Goal: Task Accomplishment & Management: Manage account settings

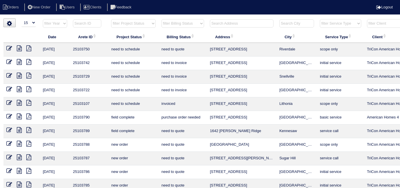
select select "15"
click at [238, 23] on input "text" at bounding box center [242, 23] width 64 height 8
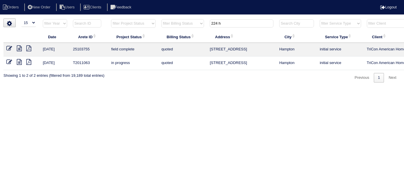
type input "224 h"
click at [9, 47] on icon at bounding box center [9, 48] width 6 height 6
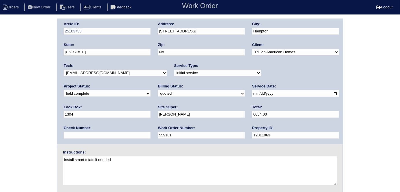
click at [158, 91] on select "need to quote quoted need to invoice invoiced paid warranty purchase order need…" at bounding box center [201, 93] width 87 height 6
select select "need to invoice"
click at [158, 90] on select "need to quote quoted need to invoice invoiced paid warranty purchase order need…" at bounding box center [201, 93] width 87 height 6
click at [150, 90] on select "new order assigned in progress field complete need to schedule admin review arc…" at bounding box center [107, 93] width 87 height 6
select select "need to schedule"
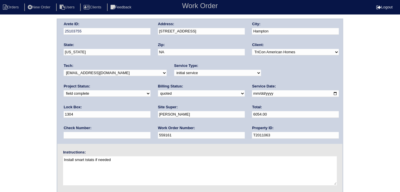
click at [150, 90] on select "new order assigned in progress field complete need to schedule admin review arc…" at bounding box center [107, 93] width 87 height 6
click at [252, 92] on input "2025-10-13" at bounding box center [295, 93] width 87 height 7
type input "[DATE]"
click at [0, 130] on div "Arete ID: 25103755 Address: 224 Hedgewood Drive City: Hampton State: Georgia Zi…" at bounding box center [200, 136] width 400 height 234
click at [43, 116] on div "Arete ID: 25103755 Address: 224 Hedgewood Drive City: Hampton State: Georgia Zi…" at bounding box center [200, 136] width 400 height 234
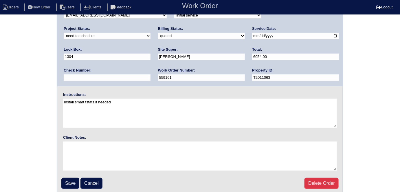
scroll to position [59, 0]
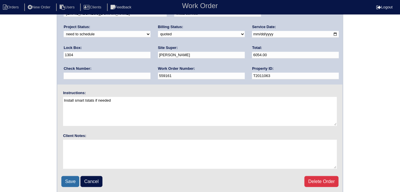
click at [69, 176] on input "Save" at bounding box center [70, 181] width 18 height 11
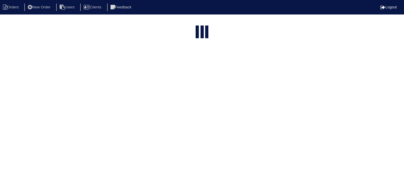
select select "15"
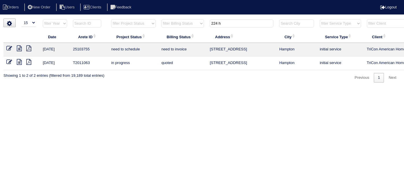
scroll to position [0, 101]
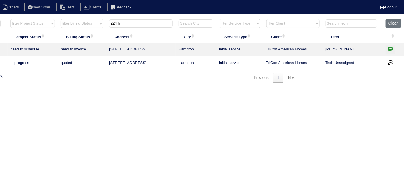
click at [389, 48] on icon "button" at bounding box center [390, 49] width 6 height 6
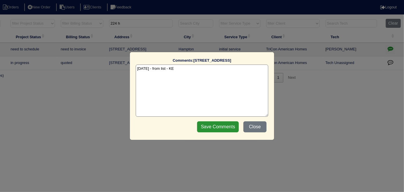
click at [192, 65] on textarea "10/10/25 - from list - KE" at bounding box center [202, 90] width 132 height 52
paste textarea "Replace Main Level"
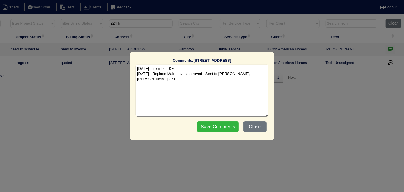
type textarea "10/10/25 - from list - KE 10/14/25 - Replace Main Level approved - Sent to Dan,…"
click at [207, 124] on input "Save Comments" at bounding box center [218, 126] width 42 height 11
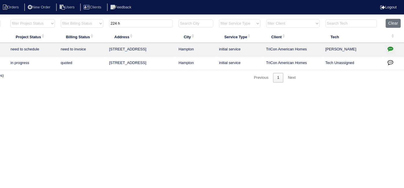
drag, startPoint x: 136, startPoint y: 26, endPoint x: 69, endPoint y: 24, distance: 67.1
click at [76, 27] on tr "filter Year -- Any Year -- 2025 2024 2023 2022 2021 2020 2019 filter Project St…" at bounding box center [153, 25] width 501 height 12
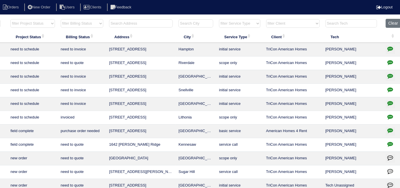
click at [160, 25] on input "text" at bounding box center [141, 23] width 64 height 8
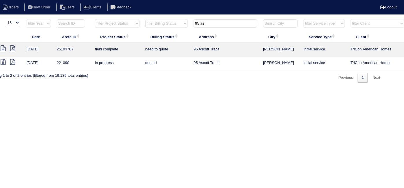
scroll to position [0, 0]
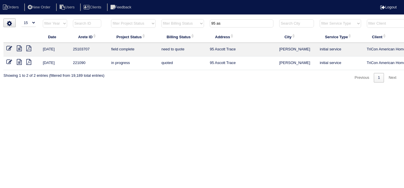
type input "95 as"
click at [11, 48] on icon at bounding box center [9, 48] width 6 height 6
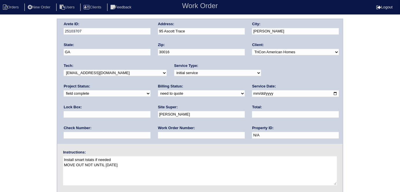
click at [158, 134] on input "text" at bounding box center [201, 135] width 87 height 7
type input "560085"
click at [26, 112] on div "Arete ID: 25103707 Address: 95 Ascott Trace City: Covington State: GA Zip: 3001…" at bounding box center [200, 136] width 400 height 234
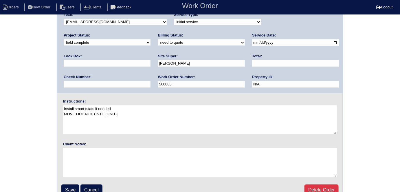
scroll to position [59, 0]
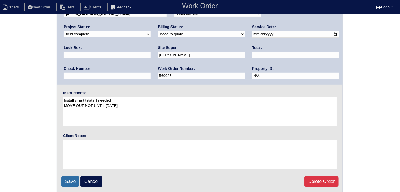
click at [67, 176] on input "Save" at bounding box center [70, 181] width 18 height 11
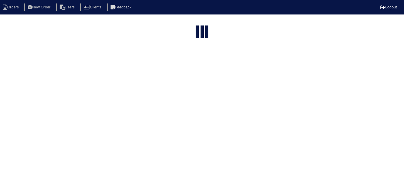
select select "15"
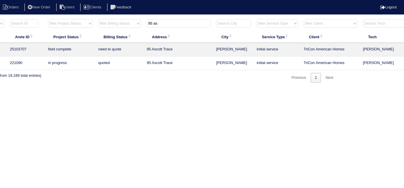
scroll to position [0, 101]
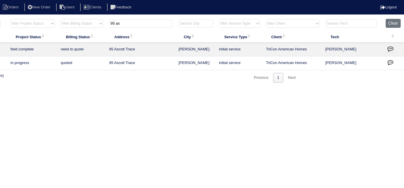
click at [387, 41] on th ": activate to sort column ascending" at bounding box center [392, 37] width 21 height 12
type input "95 as"
click at [392, 47] on icon "button" at bounding box center [390, 49] width 6 height 6
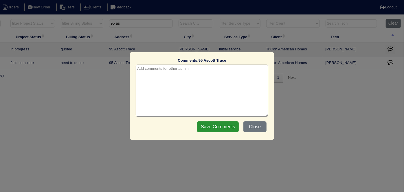
click at [193, 75] on textarea at bounding box center [202, 90] width 132 height 52
type textarea "10/8/25 - From list - KE"
click at [219, 125] on input "Save Comments" at bounding box center [218, 126] width 42 height 11
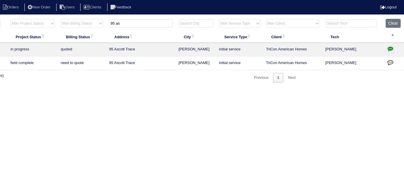
click at [163, 88] on html "Orders New Order Users Clients Feedback Logout Orders New Order Users Clients M…" at bounding box center [101, 44] width 404 height 88
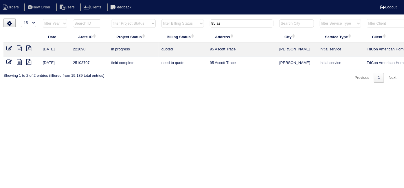
click at [77, 88] on html "Orders New Order Users Clients Feedback Logout Orders New Order Users Clients M…" at bounding box center [202, 44] width 404 height 88
click at [246, 88] on html "Orders New Order Users Clients Feedback Logout Orders New Order Users Clients M…" at bounding box center [202, 44] width 404 height 88
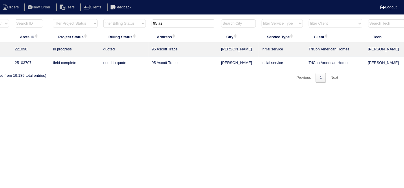
scroll to position [0, 101]
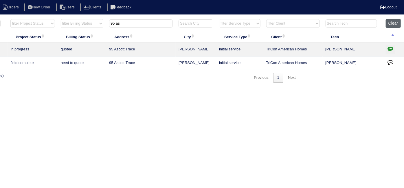
click at [395, 25] on button "Clear" at bounding box center [392, 23] width 15 height 9
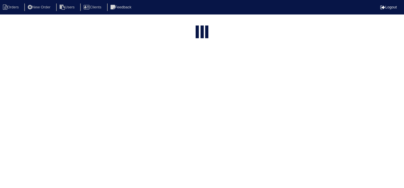
select select "15"
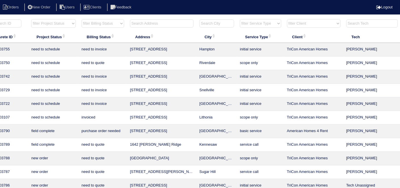
click at [143, 19] on input "text" at bounding box center [162, 23] width 64 height 8
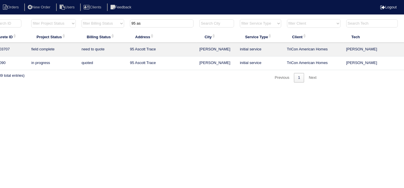
scroll to position [0, 0]
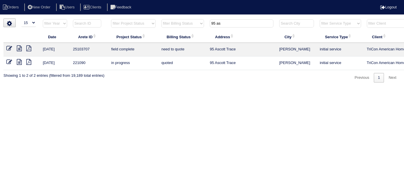
type input "95 as"
click at [188, 88] on html "Orders New Order Users Clients Feedback Logout Orders New Order Users Clients M…" at bounding box center [202, 44] width 404 height 88
click at [9, 47] on icon at bounding box center [9, 48] width 6 height 6
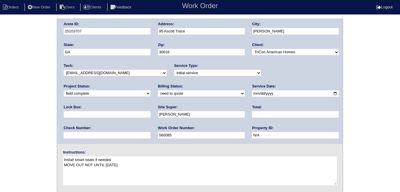
click at [150, 111] on input "text" at bounding box center [107, 114] width 87 height 7
type input "9310"
drag, startPoint x: 18, startPoint y: 103, endPoint x: 21, endPoint y: 111, distance: 8.2
click at [18, 105] on div "Arete ID: 25103707 Address: 95 Ascott Trace City: [GEOGRAPHIC_DATA] State: [GEO…" at bounding box center [200, 136] width 400 height 234
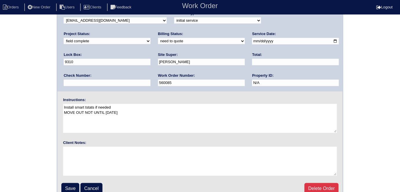
scroll to position [59, 0]
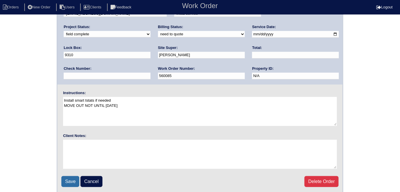
click at [77, 179] on input "Save" at bounding box center [70, 181] width 18 height 11
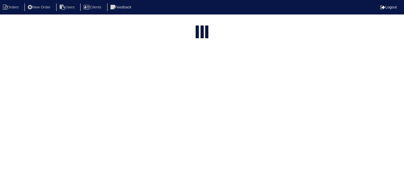
select select "15"
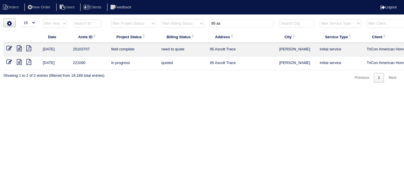
drag, startPoint x: 226, startPoint y: 21, endPoint x: 123, endPoint y: -1, distance: 105.5
click at [123, 0] on html "Orders New Order Users Clients Feedback Logout Orders New Order Users Clients M…" at bounding box center [202, 44] width 404 height 88
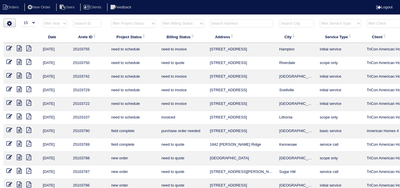
click at [214, 22] on input "text" at bounding box center [242, 23] width 64 height 8
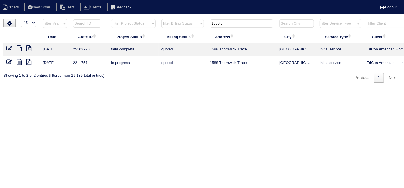
type input "1588 t"
click at [11, 46] on icon at bounding box center [9, 48] width 6 height 6
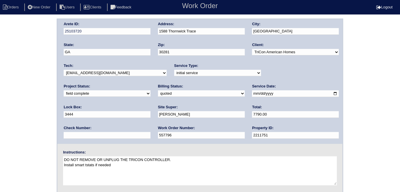
click at [158, 93] on select "need to quote quoted need to invoice invoiced paid warranty purchase order need…" at bounding box center [201, 93] width 87 height 6
select select "need to invoice"
click at [158, 90] on select "need to quote quoted need to invoice invoiced paid warranty purchase order need…" at bounding box center [201, 93] width 87 height 6
click at [150, 90] on select "new order assigned in progress field complete need to schedule admin review arc…" at bounding box center [107, 93] width 87 height 6
select select "need to schedule"
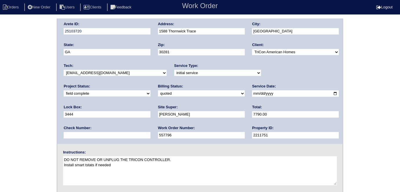
click at [150, 90] on select "new order assigned in progress field complete need to schedule admin review arc…" at bounding box center [107, 93] width 87 height 6
click at [252, 94] on input "[DATE]" at bounding box center [295, 93] width 87 height 7
type input "[DATE]"
click at [4, 124] on div "Arete ID: 25103720 Address: 1588 Thornwick Trace City: [GEOGRAPHIC_DATA] State:…" at bounding box center [200, 136] width 400 height 234
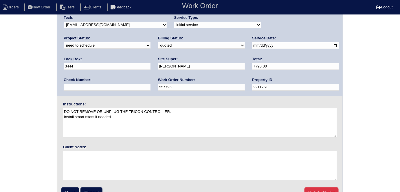
scroll to position [59, 0]
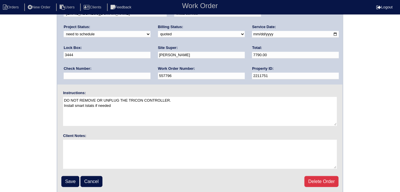
click at [5, 49] on div "Arete ID: 25103720 Address: 1588 Thornwick Trace City: [GEOGRAPHIC_DATA] State:…" at bounding box center [200, 76] width 400 height 234
click at [67, 180] on input "Save" at bounding box center [70, 181] width 18 height 11
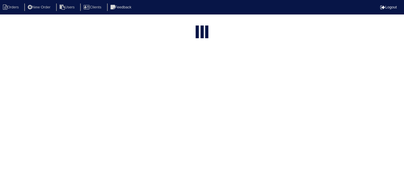
select select "15"
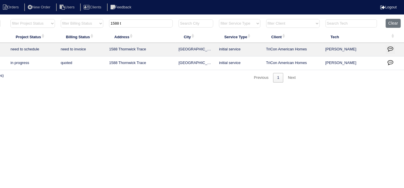
click at [389, 48] on icon "button" at bounding box center [390, 49] width 6 height 6
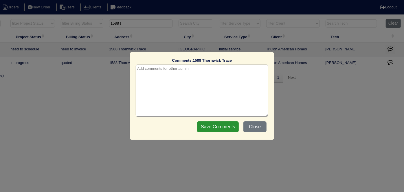
click at [150, 72] on textarea at bounding box center [202, 90] width 132 height 52
paste textarea "Replace Main/Replace US Furnace"
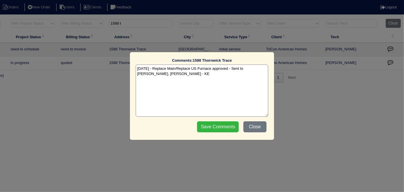
type textarea "[DATE] - Replace Main/Replace US Furnace approved - Sent to [PERSON_NAME], [PER…"
click at [213, 124] on input "Save Comments" at bounding box center [218, 126] width 42 height 11
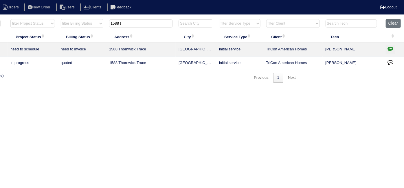
drag, startPoint x: 131, startPoint y: 25, endPoint x: 0, endPoint y: -5, distance: 134.2
click at [0, 0] on html "Orders New Order Users Clients Feedback Logout Orders New Order Users Clients M…" at bounding box center [101, 44] width 404 height 88
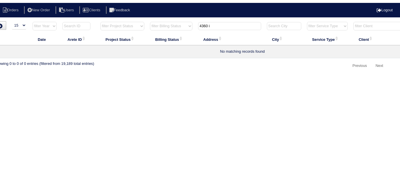
scroll to position [0, 0]
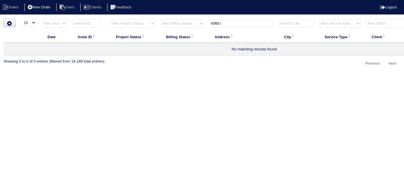
type input "4360 i"
click at [45, 7] on li "New Order" at bounding box center [39, 7] width 31 height 8
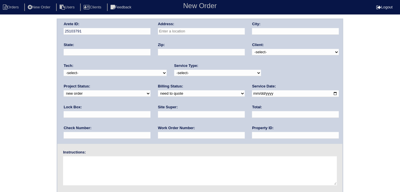
click at [170, 33] on input "text" at bounding box center [201, 31] width 87 height 7
type input "[STREET_ADDRESS][PERSON_NAME]"
type input "Snellville"
type input "GA"
type input "30039"
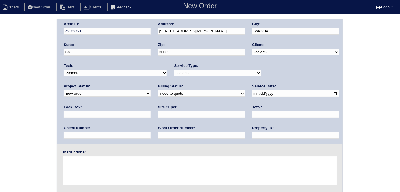
click at [270, 51] on select "-select- TriCon American Homes American Homes 4 Rent First Key Homes Zillow The…" at bounding box center [295, 52] width 87 height 6
select select "1"
click at [252, 49] on select "-select- TriCon American Homes American Homes 4 Rent First Key Homes Zillow The…" at bounding box center [295, 52] width 87 height 6
click at [194, 73] on select "-select- initial service basic service maintenance call replacement scope servi…" at bounding box center [217, 73] width 87 height 6
select select "scope only"
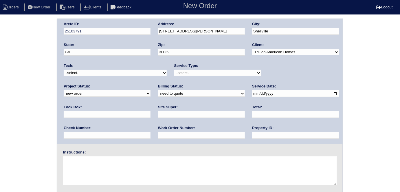
click at [174, 70] on select "-select- initial service basic service maintenance call replacement scope servi…" at bounding box center [217, 73] width 87 height 6
click at [252, 93] on input "date" at bounding box center [295, 93] width 87 height 7
type input "2025-10-14"
click at [252, 136] on input "text" at bounding box center [295, 135] width 87 height 7
type input "N/A"
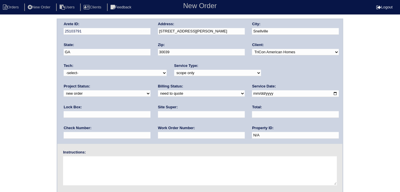
click at [158, 111] on input "text" at bounding box center [201, 114] width 87 height 7
type input "Terrence Griffith"
click at [101, 181] on textarea at bounding box center [199, 170] width 273 height 29
type textarea "Scope for service/repairs needed"
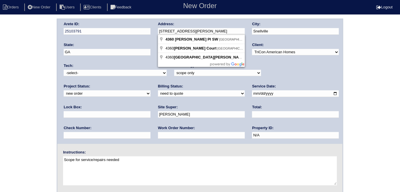
drag, startPoint x: 206, startPoint y: 31, endPoint x: 144, endPoint y: 27, distance: 62.3
click at [144, 27] on div "Arete ID: 25103791 Address: 4360 Ivy Lynn Pl SW City: Snellville State: GA Zip:…" at bounding box center [199, 81] width 285 height 125
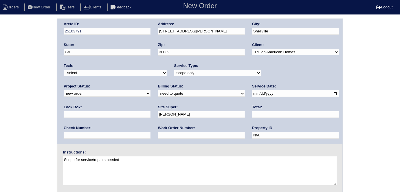
click at [35, 42] on div "Arete ID: 25103791 Address: 4360 Ivy Lynn Pl SW City: Snellville State: GA Zip:…" at bounding box center [200, 136] width 400 height 234
click at [1, 97] on div "Arete ID: 25103791 Address: 4360 Ivy Lynn Pl SW City: Snellville State: GA Zip:…" at bounding box center [200, 136] width 400 height 234
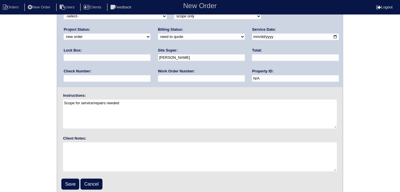
scroll to position [59, 0]
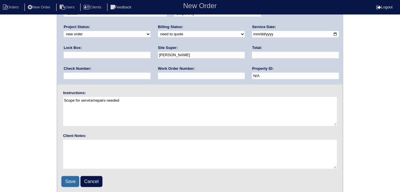
click at [72, 176] on input "Save" at bounding box center [70, 181] width 18 height 11
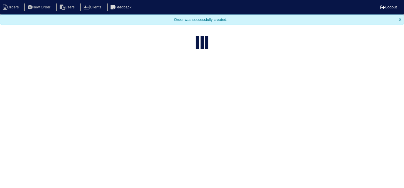
select select "15"
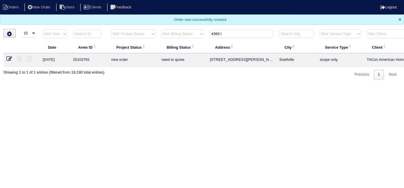
drag, startPoint x: 235, startPoint y: 35, endPoint x: 166, endPoint y: 25, distance: 70.2
click at [173, 28] on body "Orders New Order Users Clients Feedback Logout Orders New Order Users Clients M…" at bounding box center [202, 39] width 404 height 79
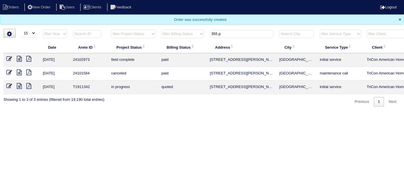
type input "355 p"
click at [18, 56] on icon at bounding box center [19, 59] width 5 height 6
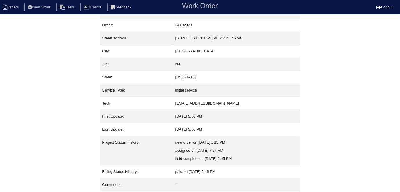
scroll to position [30, 0]
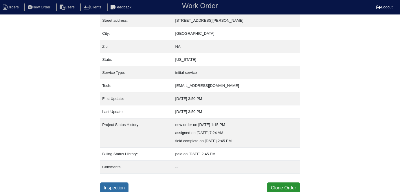
click at [117, 183] on link "Inspection" at bounding box center [114, 187] width 29 height 11
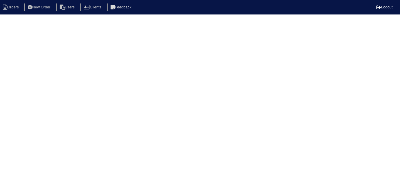
select select "0"
select select "Other"
select select "0"
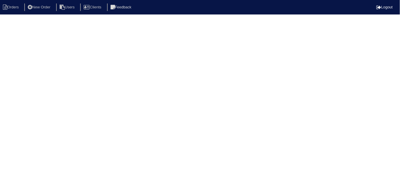
select select "1"
select select "0"
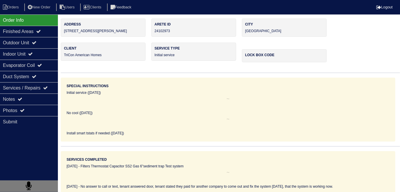
click at [31, 43] on div "Outdoor Unit" at bounding box center [29, 42] width 58 height 11
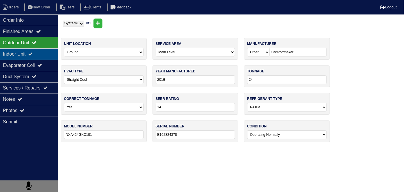
click at [26, 52] on div "Indoor Unit" at bounding box center [29, 53] width 58 height 11
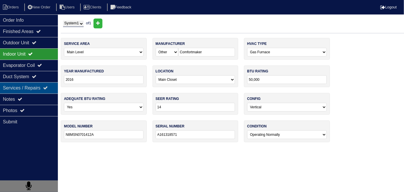
drag, startPoint x: 23, startPoint y: 42, endPoint x: 21, endPoint y: 92, distance: 49.5
click at [22, 43] on div "Outdoor Unit" at bounding box center [29, 42] width 58 height 11
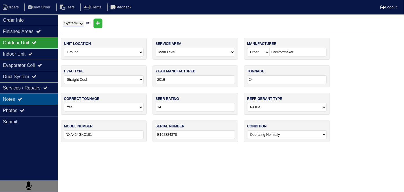
click at [21, 94] on div "Notes" at bounding box center [29, 98] width 58 height 11
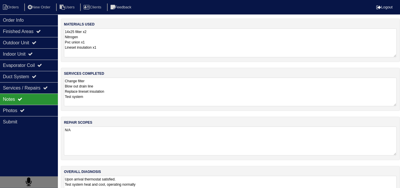
click at [146, 104] on textarea "Change filter Blow out drain line Replace lineset insulation Test system" at bounding box center [230, 91] width 332 height 29
click at [40, 13] on nav "Orders New Order Users Clients Feedback Logout" at bounding box center [200, 7] width 400 height 14
click at [40, 15] on div "Order Info" at bounding box center [29, 19] width 58 height 11
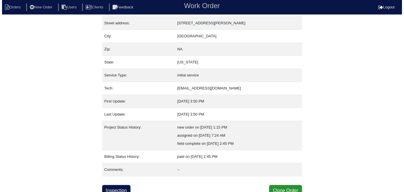
scroll to position [30, 0]
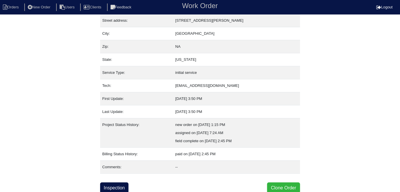
click at [291, 186] on button "Clone Order" at bounding box center [283, 187] width 33 height 11
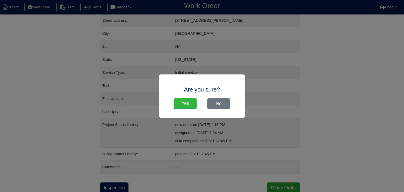
click at [189, 106] on input "Yes" at bounding box center [184, 103] width 23 height 11
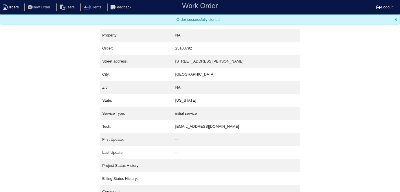
click at [16, 6] on li "Orders" at bounding box center [11, 7] width 23 height 8
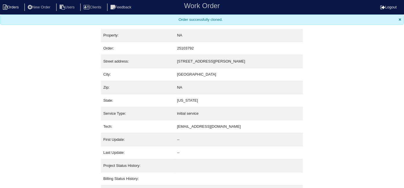
select select "15"
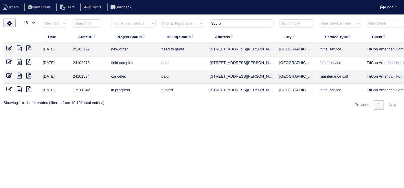
click at [10, 48] on icon at bounding box center [9, 48] width 6 height 6
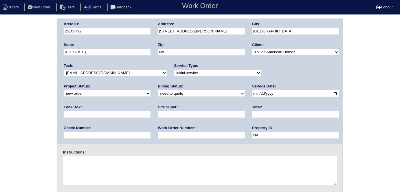
click at [194, 71] on select "-select- initial service basic service maintenance call replacement scope servi…" at bounding box center [217, 73] width 87 height 6
select select "scope only"
click at [174, 70] on select "-select- initial service basic service maintenance call replacement scope servi…" at bounding box center [217, 73] width 87 height 6
click at [158, 114] on input "text" at bounding box center [201, 114] width 87 height 7
type input "Richard Ventura"
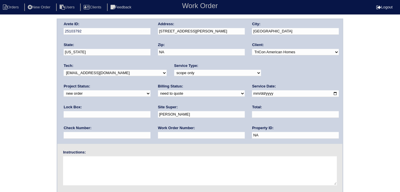
click at [106, 171] on textarea at bounding box center [199, 170] width 273 height 29
type textarea "Scope for service/repairs needed Do not scope for vent covers - another vendor …"
click at [150, 111] on input "text" at bounding box center [107, 114] width 87 height 7
type input "9470"
drag, startPoint x: 201, startPoint y: 35, endPoint x: 191, endPoint y: 34, distance: 9.3
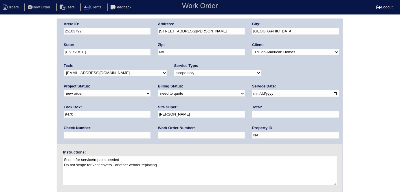
click at [191, 34] on div "Address: 355 Paula Court" at bounding box center [201, 29] width 87 height 16
click at [133, 33] on div "Arete ID: 25103792 Address: 355 Paula Court City: Lawrenceville State: Georgia …" at bounding box center [199, 81] width 285 height 125
click at [21, 88] on div "Arete ID: 25103792 Address: 355 Paula Court City: Lawrenceville State: Georgia …" at bounding box center [200, 136] width 400 height 234
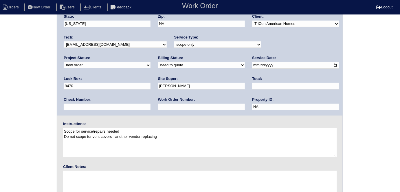
scroll to position [59, 0]
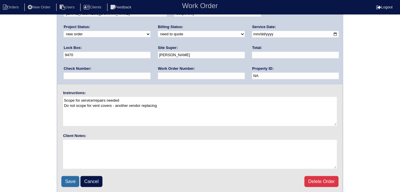
click at [70, 180] on input "Save" at bounding box center [70, 181] width 18 height 11
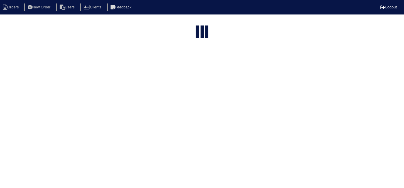
select select "15"
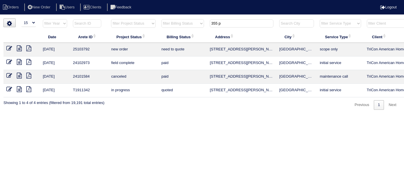
drag, startPoint x: 223, startPoint y: 26, endPoint x: 186, endPoint y: 24, distance: 36.5
click at [191, 25] on tr "filter Year -- Any Year -- 2025 2024 2023 2022 2021 2020 2019 filter Project St…" at bounding box center [253, 25] width 501 height 12
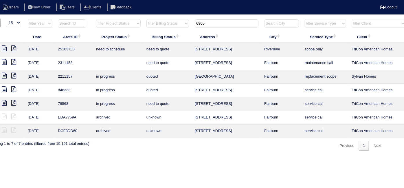
scroll to position [0, 101]
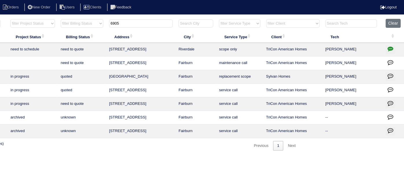
click at [389, 47] on icon "button" at bounding box center [390, 49] width 6 height 6
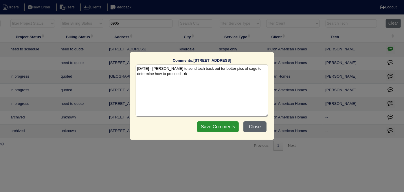
click at [254, 125] on button "Close" at bounding box center [254, 126] width 23 height 11
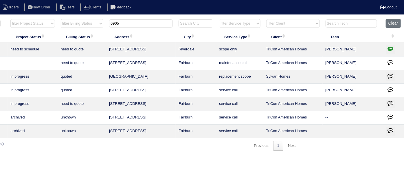
click at [388, 48] on icon "button" at bounding box center [390, 49] width 6 height 6
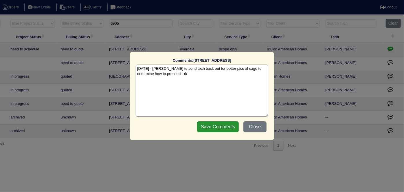
drag, startPoint x: 242, startPoint y: 129, endPoint x: 247, endPoint y: 129, distance: 5.2
click at [243, 129] on div "Save Comments Close" at bounding box center [231, 126] width 73 height 14
click at [247, 130] on button "Close" at bounding box center [254, 126] width 23 height 11
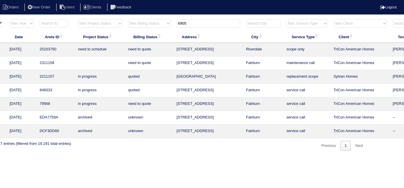
scroll to position [0, 0]
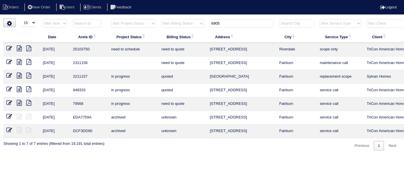
drag, startPoint x: 224, startPoint y: 24, endPoint x: 85, endPoint y: 23, distance: 139.6
click at [113, 23] on tr "filter Year -- Any Year -- 2025 2024 2023 2022 2021 2020 2019 filter Project St…" at bounding box center [253, 25] width 501 height 12
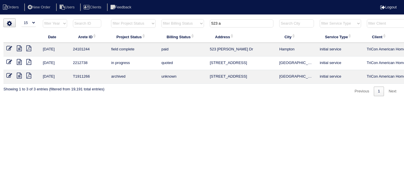
type input "523 a"
click at [19, 62] on icon at bounding box center [19, 62] width 5 height 6
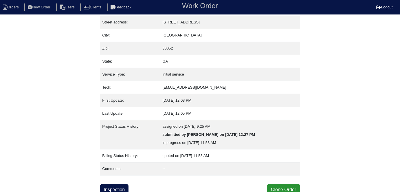
scroll to position [30, 0]
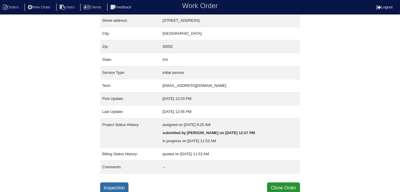
click at [120, 184] on link "Inspection" at bounding box center [114, 187] width 29 height 11
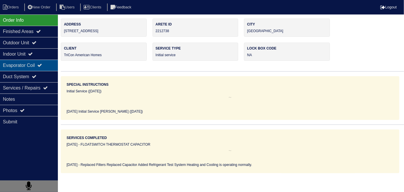
drag, startPoint x: 36, startPoint y: 53, endPoint x: 33, endPoint y: 62, distance: 9.5
click at [33, 54] on icon at bounding box center [30, 53] width 5 height 5
type textarea "2- Filters 16x25 1- Capacitor 45+5 2lbs R410A Refrigerant"
type textarea "Replaced Filters Replaced Capacitor Added Refrigerant Test System Heating and C…"
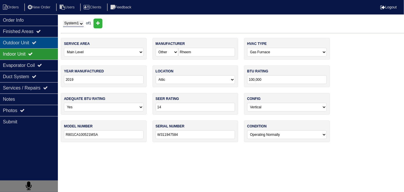
click at [28, 42] on div "Outdoor Unit" at bounding box center [29, 42] width 58 height 11
type textarea "2- Filters 16x25 1- Capacitor 45+5 2lbs R410A Refrigerant"
type textarea "Replaced Filters Replaced Capacitor Added Refrigerant Test System Heating and C…"
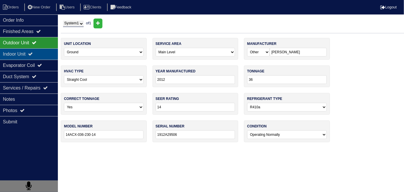
click at [29, 52] on div "Indoor Unit" at bounding box center [29, 53] width 58 height 11
type textarea "2- Filters 16x25 1- Capacitor 45+5 2lbs R410A Refrigerant"
type textarea "Replaced Filters Replaced Capacitor Added Refrigerant Test System Heating and C…"
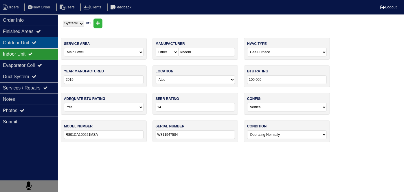
click at [28, 47] on div "Outdoor Unit" at bounding box center [29, 42] width 58 height 11
type textarea "2- Filters 16x25 1- Capacitor 45+5 2lbs R410A Refrigerant"
type textarea "Replaced Filters Replaced Capacitor Added Refrigerant Test System Heating and C…"
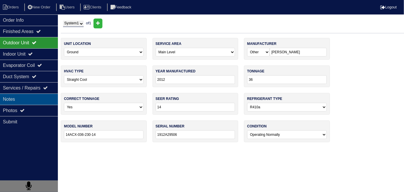
click at [28, 99] on div "Notes" at bounding box center [29, 98] width 58 height 11
type textarea "2- Filters 16x25 1- Capacitor 45+5 2lbs R410A Refrigerant"
type textarea "Replaced Filters Replaced Capacitor Added Refrigerant Test System Heating and C…"
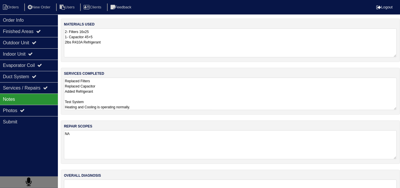
click at [165, 97] on textarea "Replaced Filters Replaced Capacitor Added Refrigerant Test System Heating and C…" at bounding box center [230, 93] width 332 height 32
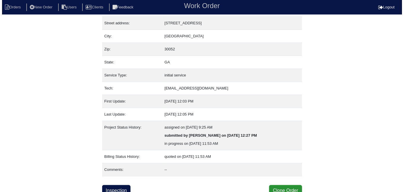
scroll to position [30, 0]
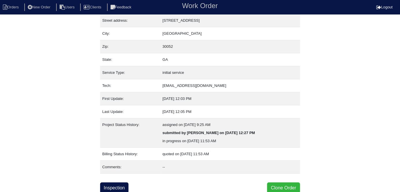
click at [292, 184] on button "Clone Order" at bounding box center [283, 187] width 33 height 11
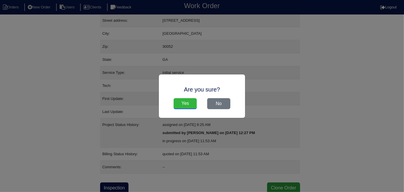
click at [186, 106] on input "Yes" at bounding box center [184, 103] width 23 height 11
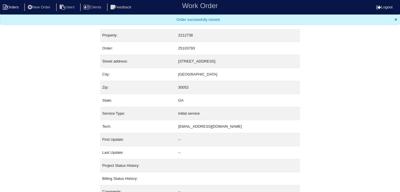
click at [13, 8] on li "Orders" at bounding box center [11, 7] width 23 height 8
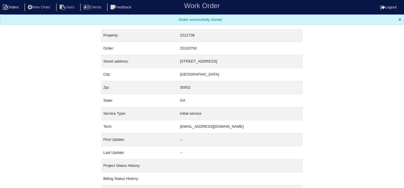
select select "15"
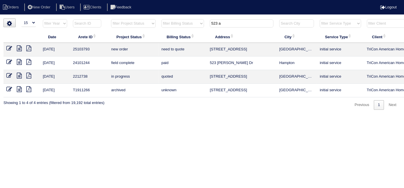
click at [9, 47] on icon at bounding box center [9, 48] width 6 height 6
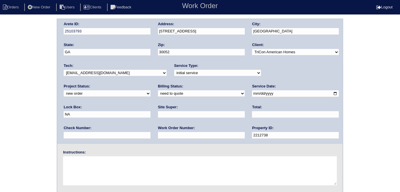
drag, startPoint x: 184, startPoint y: 74, endPoint x: 181, endPoint y: 75, distance: 3.5
click at [184, 75] on select "-select- initial service basic service maintenance call replacement scope servi…" at bounding box center [217, 73] width 87 height 6
select select "scope only"
click at [174, 70] on select "-select- initial service basic service maintenance call replacement scope servi…" at bounding box center [217, 73] width 87 height 6
drag, startPoint x: 262, startPoint y: 95, endPoint x: 206, endPoint y: 93, distance: 56.1
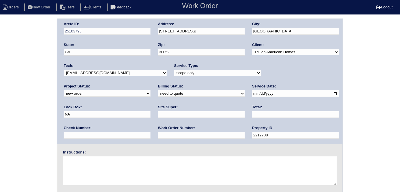
click at [219, 94] on div "Arete ID: 25103793 Address: 523 Ashton Manor Dr City: Loganville State: GA Zip:…" at bounding box center [199, 81] width 285 height 125
click at [158, 113] on input "text" at bounding box center [201, 114] width 87 height 7
type input "Terrence Griffith"
drag, startPoint x: 87, startPoint y: 121, endPoint x: 112, endPoint y: 169, distance: 53.8
click at [112, 169] on textarea at bounding box center [199, 170] width 273 height 29
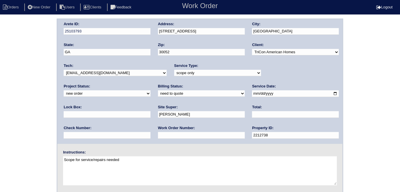
drag, startPoint x: 214, startPoint y: 36, endPoint x: 211, endPoint y: 33, distance: 4.1
click at [212, 34] on div "Address: 523 Ashton Manor Dr" at bounding box center [201, 29] width 87 height 16
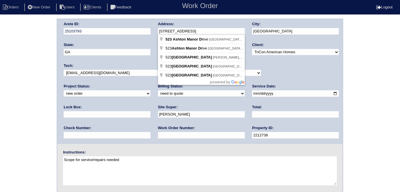
drag, startPoint x: 211, startPoint y: 33, endPoint x: 148, endPoint y: 35, distance: 62.8
click at [148, 35] on div "Arete ID: 25103793 Address: 523 Ashton Manor Dr City: Loganville State: GA Zip:…" at bounding box center [199, 81] width 285 height 125
click at [136, 161] on textarea "Scope for service/repairs needed" at bounding box center [199, 170] width 273 height 29
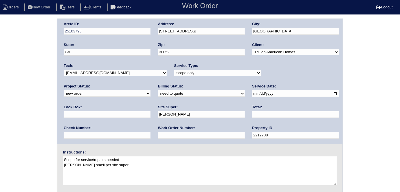
type textarea "Scope for service/repairs needed [PERSON_NAME] smell per site super"
click at [0, 106] on div "Arete ID: 25103793 Address: [STREET_ADDRESS] City: [GEOGRAPHIC_DATA] State: [GE…" at bounding box center [200, 136] width 400 height 234
click at [1, 100] on div "Arete ID: 25103793 Address: [STREET_ADDRESS] City: [GEOGRAPHIC_DATA] State: [GE…" at bounding box center [200, 136] width 400 height 234
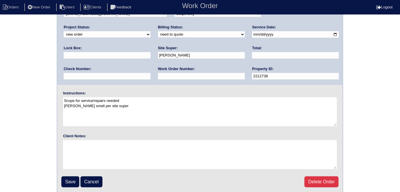
scroll to position [59, 0]
click at [67, 181] on input "Save" at bounding box center [70, 181] width 18 height 11
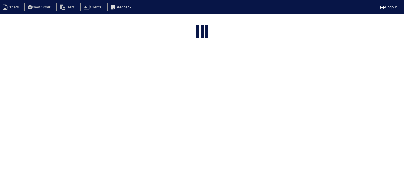
select select "15"
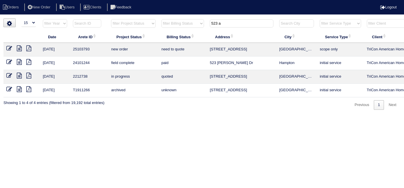
click at [7, 48] on icon at bounding box center [9, 48] width 6 height 6
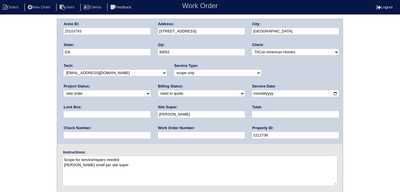
click at [63, 164] on textarea "Scope for service/repairs needed [PERSON_NAME] smell per site super" at bounding box center [199, 170] width 273 height 29
type textarea "Scope for service/repairs needed Heavy [PERSON_NAME] smell per site super"
click at [43, 101] on div "Arete ID: 25103793 Address: [STREET_ADDRESS] City: [GEOGRAPHIC_DATA] State: [GE…" at bounding box center [200, 136] width 400 height 234
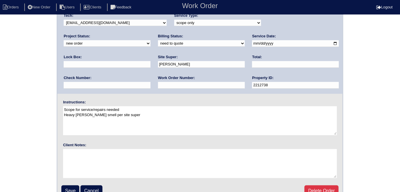
scroll to position [59, 0]
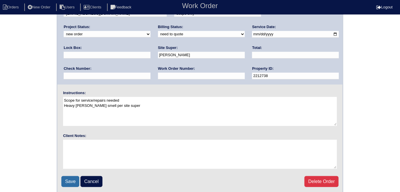
click at [71, 178] on input "Save" at bounding box center [70, 181] width 18 height 11
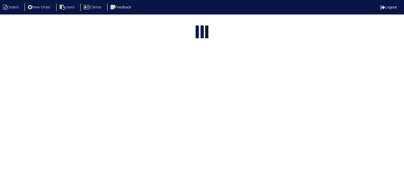
select select "15"
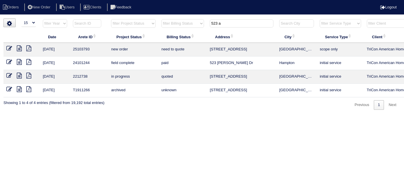
click at [19, 49] on icon at bounding box center [19, 48] width 5 height 6
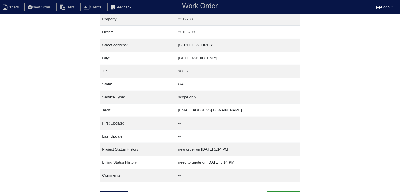
scroll to position [14, 0]
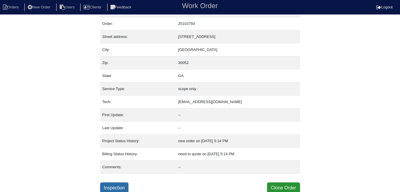
click at [105, 185] on link "Inspection" at bounding box center [114, 187] width 29 height 11
select select "0"
select select "Other"
select select "0"
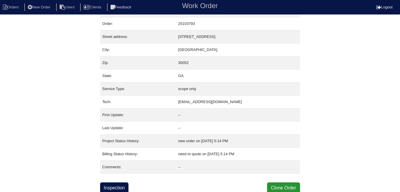
select select "0"
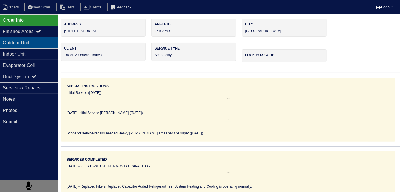
click at [27, 48] on div "Outdoor Unit" at bounding box center [29, 42] width 58 height 11
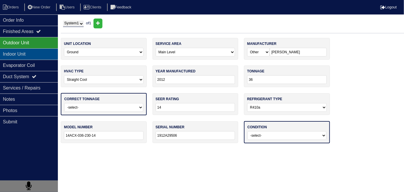
click at [27, 53] on div "Indoor Unit" at bounding box center [29, 53] width 58 height 11
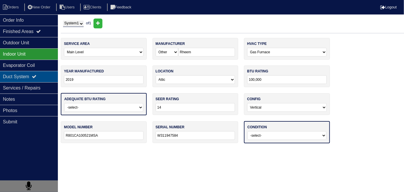
click at [42, 71] on div "Duct System" at bounding box center [29, 76] width 58 height 11
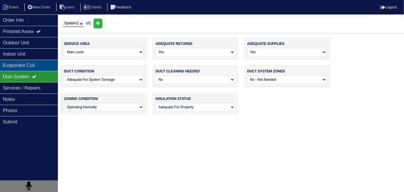
click at [41, 65] on div "Evaporator Coil" at bounding box center [29, 65] width 58 height 11
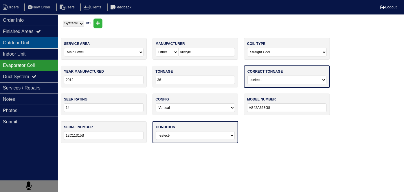
click at [32, 46] on div "Outdoor Unit" at bounding box center [29, 42] width 58 height 11
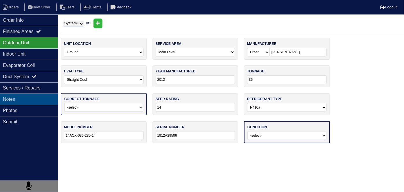
click at [33, 95] on div "Notes" at bounding box center [29, 98] width 58 height 11
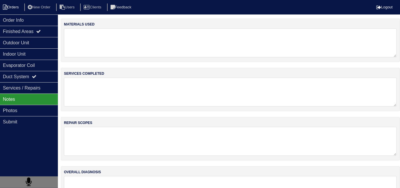
click at [9, 8] on li "Orders" at bounding box center [11, 7] width 23 height 8
select select "15"
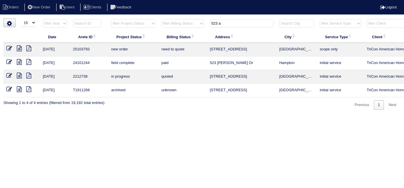
drag, startPoint x: 223, startPoint y: 22, endPoint x: 105, endPoint y: 6, distance: 118.9
click at [105, 19] on body "Orders New Order Users Clients Feedback Logout Orders New Order Users Clients M…" at bounding box center [202, 64] width 404 height 91
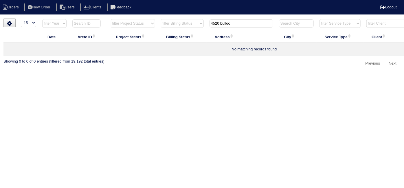
type input "4520 bulloc"
click at [45, 9] on li "New Order" at bounding box center [39, 7] width 31 height 8
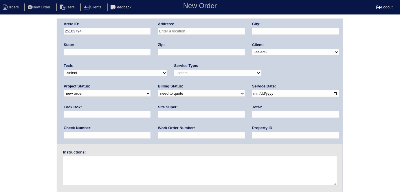
click at [174, 29] on input "text" at bounding box center [201, 31] width 87 height 7
paste input "4520"
type input "4520 Bullock Bridge Rd"
type input "Loganville"
type input "GA"
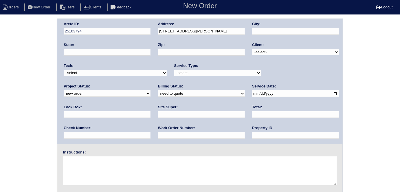
type input "30052"
click at [259, 53] on select "-select- TriCon American Homes American Homes 4 Rent First Key Homes Zillow The…" at bounding box center [295, 52] width 87 height 6
select select "1"
click at [252, 49] on select "-select- TriCon American Homes American Homes 4 Rent First Key Homes Zillow The…" at bounding box center [295, 52] width 87 height 6
click at [207, 68] on div "Service Type: -select- initial service basic service maintenance call replaceme…" at bounding box center [217, 71] width 87 height 16
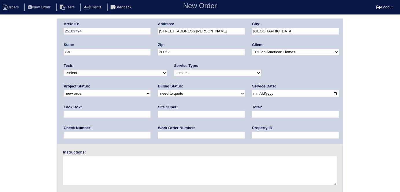
drag, startPoint x: 204, startPoint y: 71, endPoint x: 200, endPoint y: 74, distance: 5.6
click at [204, 72] on select "-select- initial service basic service maintenance call replacement scope servi…" at bounding box center [217, 73] width 87 height 6
select select "scope only"
click at [174, 70] on select "-select- initial service basic service maintenance call replacement scope servi…" at bounding box center [217, 73] width 87 height 6
click at [252, 94] on input "date" at bounding box center [295, 93] width 87 height 7
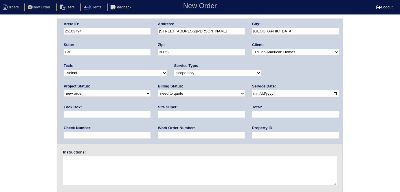
type input "2025-10-14"
drag, startPoint x: 182, startPoint y: 136, endPoint x: 183, endPoint y: 131, distance: 4.5
click at [252, 136] on input "text" at bounding box center [295, 135] width 87 height 7
type input "N/A"
click at [158, 111] on input "text" at bounding box center [201, 114] width 87 height 7
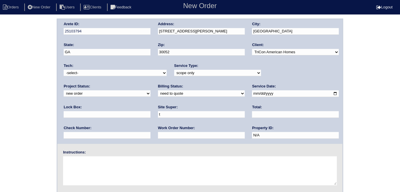
type input "Terrence Griffith"
click at [110, 175] on textarea at bounding box center [199, 170] width 273 height 29
type textarea "Scope for service/repairs needed Home is bad per site super - dog damage, waste…"
click at [11, 138] on div "Arete ID: 25103794 Address: 4520 Bullock Bridge Rd City: Loganville State: GA Z…" at bounding box center [200, 136] width 400 height 234
click at [178, 164] on textarea "Scope for service/repairs needed Home is bad per site super - dog damage, waste…" at bounding box center [199, 170] width 273 height 29
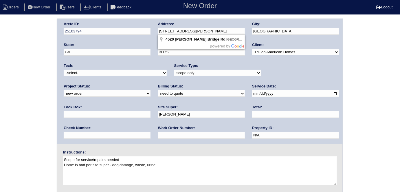
click at [139, 32] on div "Arete ID: 25103794 Address: 4520 Bullock Bridge Rd City: Loganville State: GA Z…" at bounding box center [199, 81] width 285 height 125
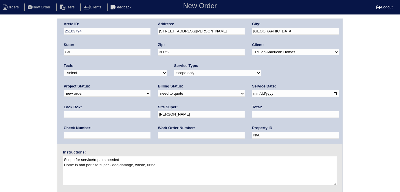
drag, startPoint x: 174, startPoint y: 167, endPoint x: 64, endPoint y: 165, distance: 109.6
click at [64, 165] on textarea "Scope for service/repairs needed Home is bad per site super - dog damage, waste…" at bounding box center [199, 170] width 273 height 29
click at [38, 100] on div "Arete ID: 25103794 Address: 4520 Bullock Bridge Rd City: Loganville State: GA Z…" at bounding box center [200, 136] width 400 height 234
click at [0, 65] on div "Arete ID: 25103794 Address: 4520 Bullock Bridge Rd City: Loganville State: GA Z…" at bounding box center [200, 136] width 400 height 234
click at [23, 88] on div "Arete ID: 25103794 Address: 4520 Bullock Bridge Rd City: Loganville State: GA Z…" at bounding box center [200, 136] width 400 height 234
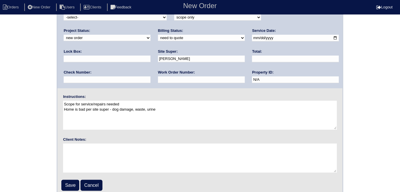
scroll to position [59, 0]
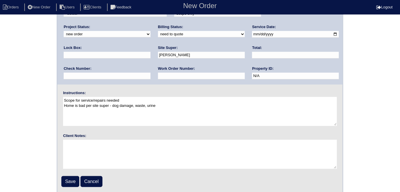
click at [66, 174] on fieldset "Arete ID: 25103794 Address: 4520 Bullock Bridge Rd City: Loganville State: GA Z…" at bounding box center [199, 76] width 285 height 233
click at [68, 181] on input "Save" at bounding box center [70, 181] width 18 height 11
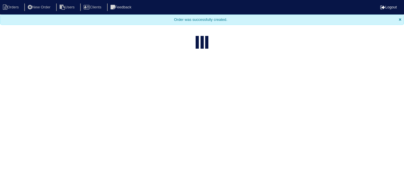
select select "15"
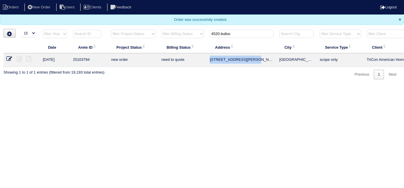
drag, startPoint x: 259, startPoint y: 58, endPoint x: 210, endPoint y: 62, distance: 49.9
click at [210, 62] on td "[STREET_ADDRESS][PERSON_NAME]" at bounding box center [241, 60] width 69 height 14
drag, startPoint x: 237, startPoint y: 33, endPoint x: 208, endPoint y: 33, distance: 29.2
click at [208, 33] on th "4520 bulloc" at bounding box center [241, 35] width 69 height 12
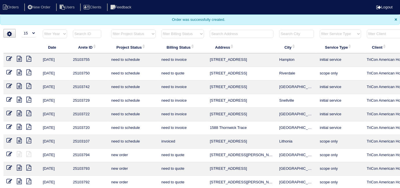
click at [218, 31] on input "text" at bounding box center [242, 34] width 64 height 8
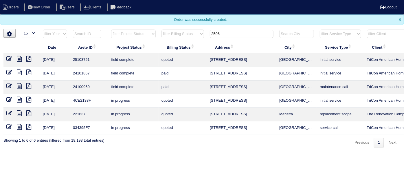
type input "2506"
click at [8, 57] on icon at bounding box center [9, 59] width 6 height 6
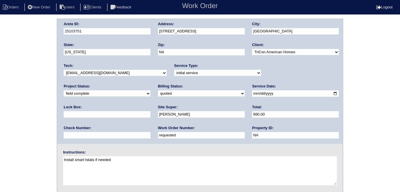
drag, startPoint x: 85, startPoint y: 136, endPoint x: 12, endPoint y: 118, distance: 74.7
click at [12, 118] on div "Arete ID: 25103751 Address: 2506 Lakeside Drive City: Villa Rica State: Georgia…" at bounding box center [200, 136] width 400 height 234
type input "560144"
click at [20, 111] on div "Arete ID: 25103751 Address: 2506 Lakeside Drive City: Villa Rica State: Georgia…" at bounding box center [200, 136] width 400 height 234
drag, startPoint x: 64, startPoint y: 112, endPoint x: 59, endPoint y: 111, distance: 5.0
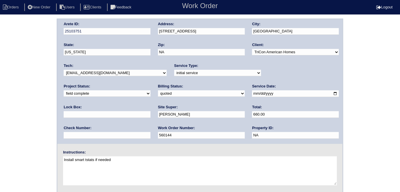
click at [158, 112] on input "Eric Artherton" at bounding box center [201, 114] width 87 height 7
click at [8, 48] on div "Arete ID: 25103751 Address: 2506 Lakeside Drive City: Villa Rica State: Georgia…" at bounding box center [200, 136] width 400 height 234
click at [38, 102] on div "Arete ID: 25103751 Address: 2506 Lakeside Drive City: Villa Rica State: Georgia…" at bounding box center [200, 136] width 400 height 234
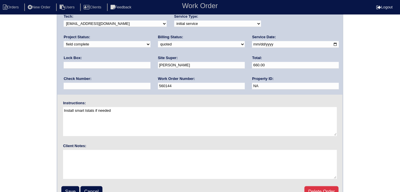
scroll to position [59, 0]
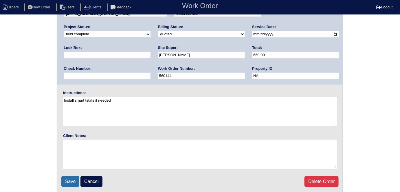
click at [67, 179] on input "Save" at bounding box center [70, 181] width 18 height 11
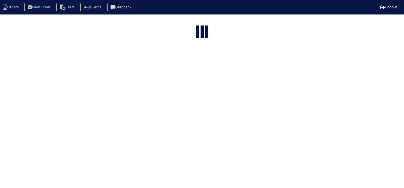
select select "15"
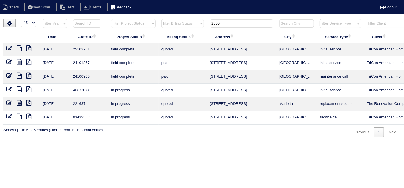
drag, startPoint x: 230, startPoint y: 25, endPoint x: 139, endPoint y: 6, distance: 92.8
click at [166, 16] on html "Orders New Order Users Clients Feedback Logout Orders New Order Users Clients M…" at bounding box center [202, 71] width 404 height 143
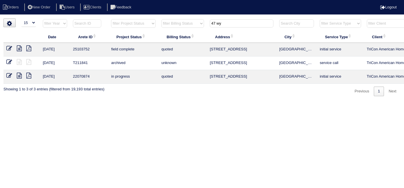
type input "47 wy"
click at [8, 48] on icon at bounding box center [9, 48] width 6 height 6
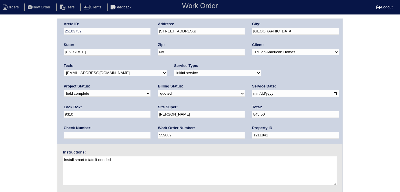
drag, startPoint x: 105, startPoint y: 94, endPoint x: 99, endPoint y: 95, distance: 6.2
click at [158, 94] on select "need to quote quoted need to invoice invoiced paid warranty purchase order need…" at bounding box center [201, 93] width 87 height 6
select select "need to invoice"
click at [158, 90] on select "need to quote quoted need to invoice invoiced paid warranty purchase order need…" at bounding box center [201, 93] width 87 height 6
click at [40, 111] on div "Arete ID: 25103752 Address: 47 Wyndham Court City: Cartersville State: Georgia …" at bounding box center [200, 136] width 400 height 234
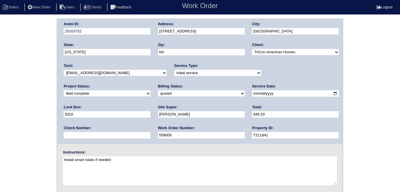
click at [38, 93] on div "Arete ID: 25103752 Address: 47 Wyndham Court City: Cartersville State: Georgia …" at bounding box center [200, 136] width 400 height 234
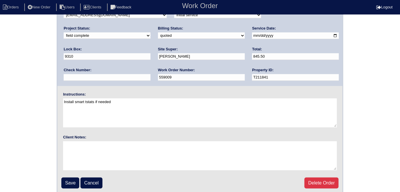
scroll to position [59, 0]
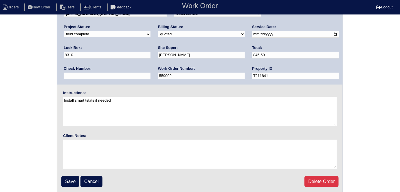
click at [21, 134] on div "Arete ID: 25103752 Address: 47 Wyndham Court City: Cartersville State: Georgia …" at bounding box center [200, 76] width 400 height 234
click at [68, 177] on input "Save" at bounding box center [70, 181] width 18 height 11
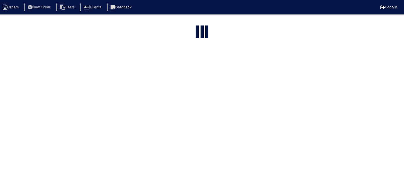
select select "15"
type input "47 wy"
